Goal: Find specific page/section: Find specific page/section

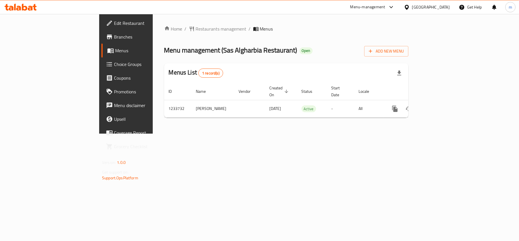
click at [23, 9] on icon at bounding box center [24, 7] width 5 height 7
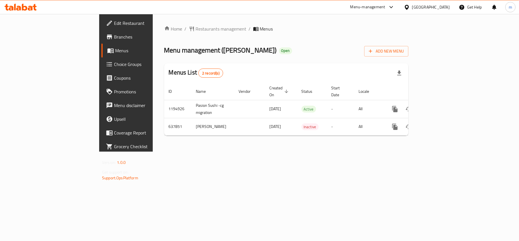
click at [28, 8] on icon at bounding box center [21, 7] width 32 height 7
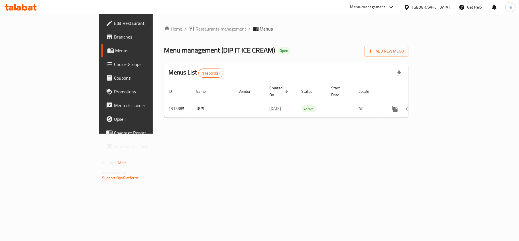
click at [8, 8] on icon at bounding box center [21, 7] width 32 height 7
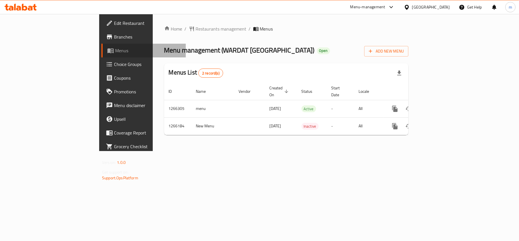
click at [102, 55] on link "Menus" at bounding box center [144, 51] width 84 height 14
click at [115, 47] on span "Menus" at bounding box center [148, 50] width 66 height 7
click at [30, 6] on icon at bounding box center [21, 7] width 32 height 7
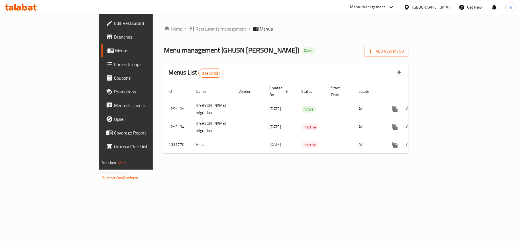
click at [25, 10] on icon at bounding box center [24, 7] width 5 height 7
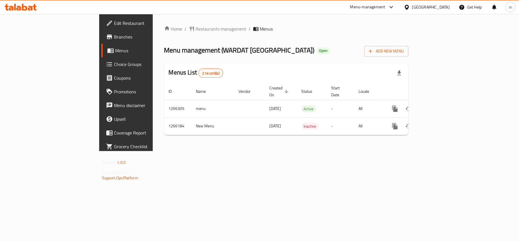
click at [289, 63] on div "Home / Restaurants management / Menus Menu management ( WARDAT [GEOGRAPHIC_DATA…" at bounding box center [286, 82] width 244 height 114
click at [31, 9] on icon at bounding box center [21, 7] width 32 height 7
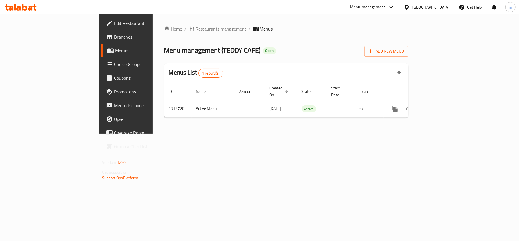
click at [25, 4] on icon at bounding box center [21, 7] width 32 height 7
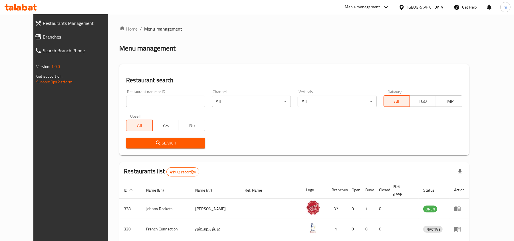
click at [182, 102] on input "search" at bounding box center [165, 101] width 79 height 11
paste input "707615"
type input "707615"
click at [186, 146] on span "Search" at bounding box center [166, 142] width 70 height 7
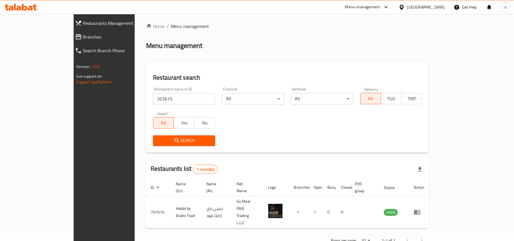
scroll to position [3, 0]
click at [279, 232] on div "Rows per page: 10 1-1 of 1" at bounding box center [287, 239] width 283 height 15
drag, startPoint x: 27, startPoint y: 35, endPoint x: 29, endPoint y: 38, distance: 3.6
click at [83, 35] on span "Branches" at bounding box center [119, 36] width 72 height 7
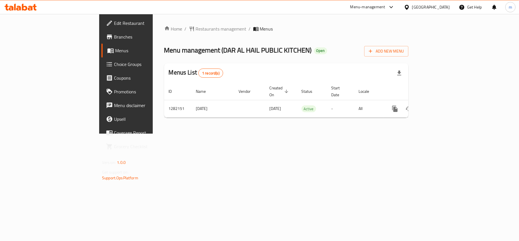
click at [23, 7] on icon at bounding box center [24, 7] width 5 height 7
